Goal: Information Seeking & Learning: Learn about a topic

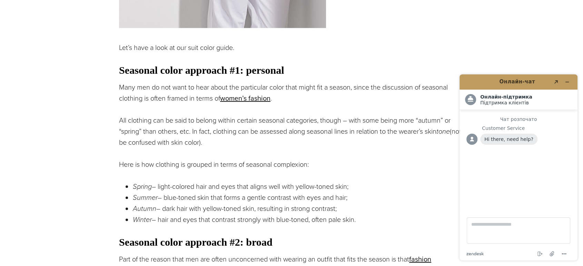
scroll to position [881, 0]
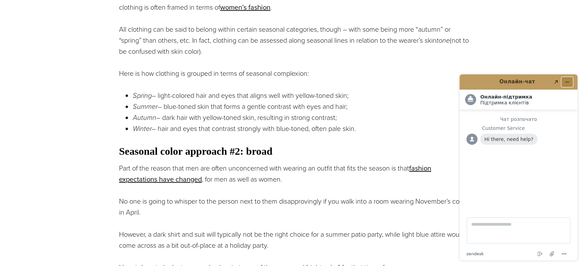
click at [567, 80] on icon "Згорнути віджет" at bounding box center [566, 82] width 5 height 5
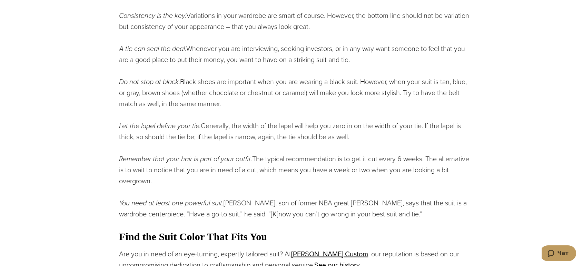
scroll to position [1323, 0]
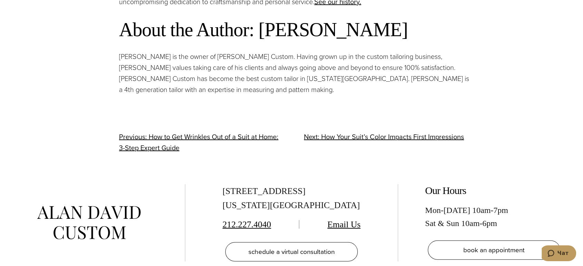
scroll to position [1476, 0]
